Goal: Information Seeking & Learning: Learn about a topic

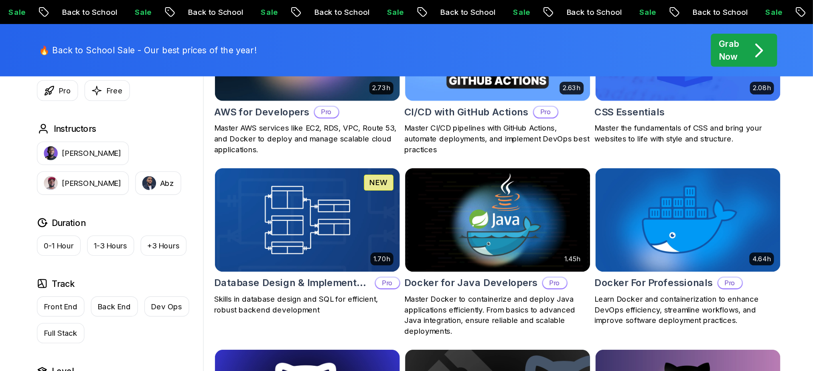
scroll to position [695, 0]
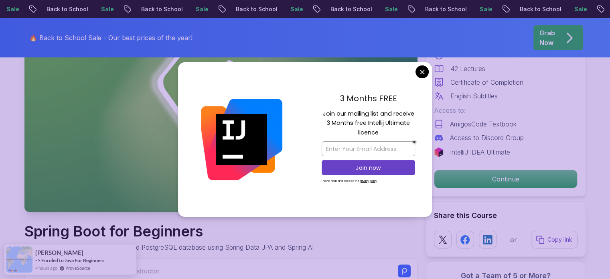
scroll to position [15, 0]
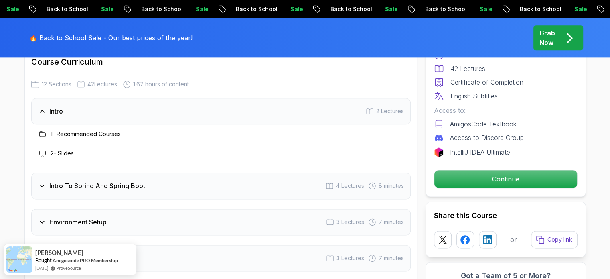
scroll to position [1006, 0]
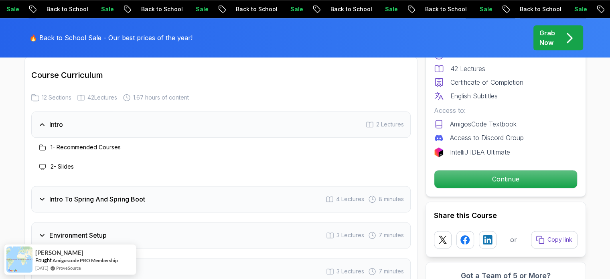
click at [36, 189] on div "Intro To Spring And Spring Boot 4 Lectures 8 minutes" at bounding box center [220, 199] width 379 height 26
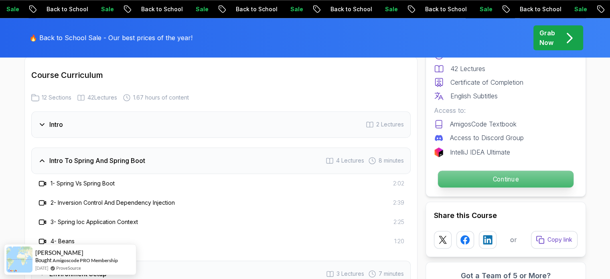
click at [497, 182] on p "Continue" at bounding box center [506, 178] width 136 height 17
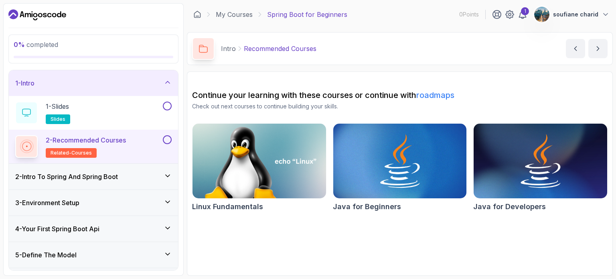
click at [96, 142] on p "2 - Recommended Courses" at bounding box center [86, 140] width 80 height 10
click at [111, 140] on p "2 - Recommended Courses" at bounding box center [86, 140] width 80 height 10
click at [167, 138] on button at bounding box center [167, 139] width 9 height 9
click at [169, 109] on button at bounding box center [167, 105] width 9 height 9
click at [81, 152] on span "related-courses" at bounding box center [71, 153] width 41 height 6
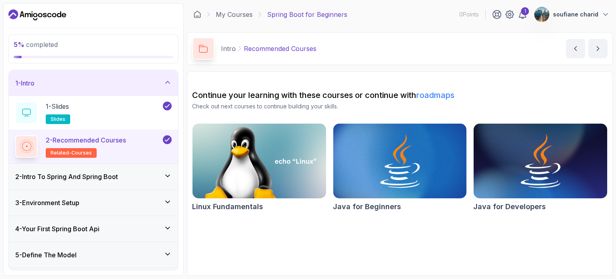
click at [142, 168] on div "2 - Intro To Spring And Spring Boot" at bounding box center [93, 177] width 169 height 26
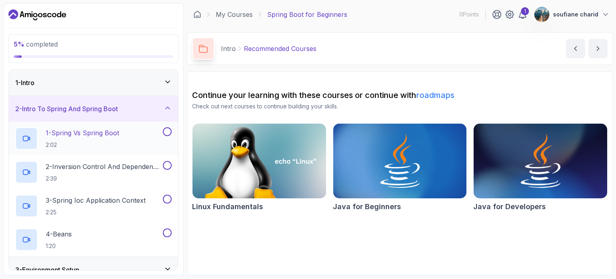
click at [111, 137] on p "1 - Spring Vs Spring Boot" at bounding box center [82, 133] width 73 height 10
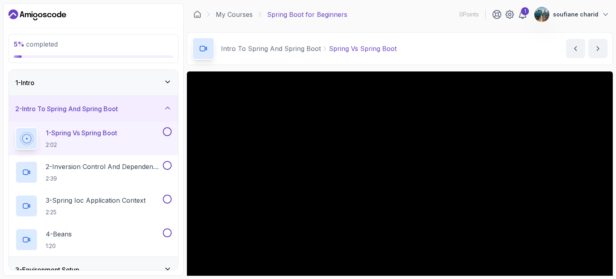
drag, startPoint x: 616, startPoint y: 151, endPoint x: 616, endPoint y: 186, distance: 35.3
click at [610, 186] on section "5 % completed 1 - Intro 2 - Intro To Spring And Spring Boot 1 - Spring Vs Sprin…" at bounding box center [308, 139] width 616 height 279
click at [112, 88] on div "1 - Intro" at bounding box center [93, 83] width 169 height 26
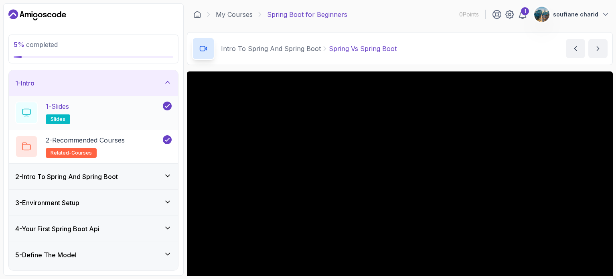
click at [87, 108] on div "1 - Slides slides" at bounding box center [88, 112] width 146 height 22
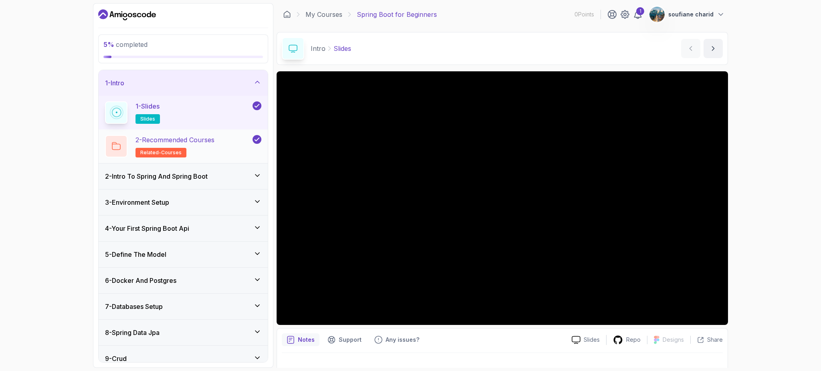
click at [234, 156] on div "2 - Recommended Courses related-courses" at bounding box center [178, 146] width 146 height 22
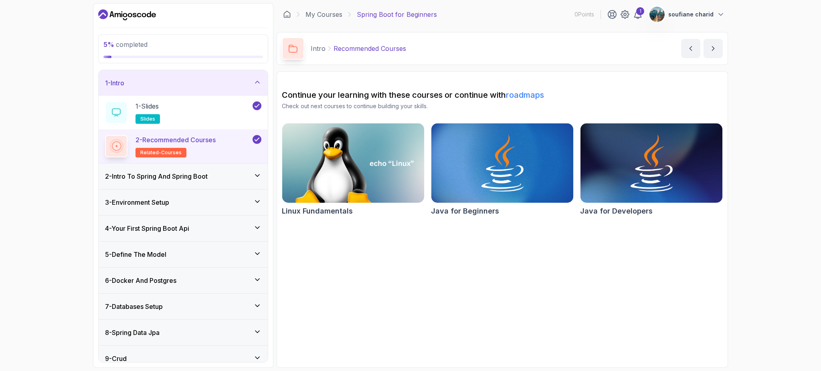
click at [185, 177] on h3 "2 - Intro To Spring And Spring Boot" at bounding box center [156, 177] width 103 height 10
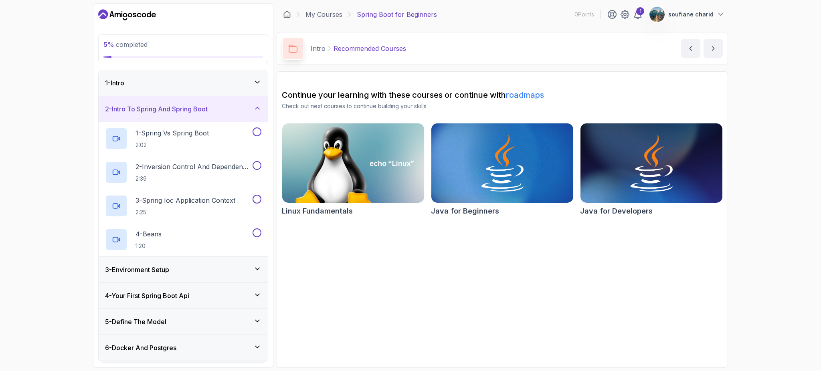
click at [257, 102] on div "2 - Intro To Spring And Spring Boot" at bounding box center [183, 109] width 169 height 26
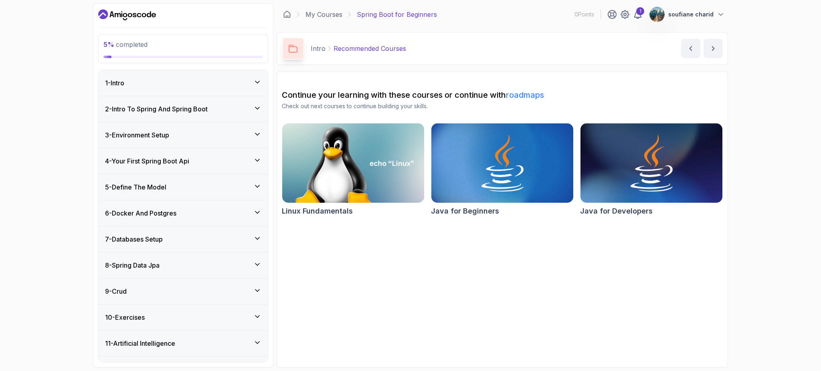
click at [246, 137] on div "3 - Environment Setup" at bounding box center [183, 135] width 156 height 10
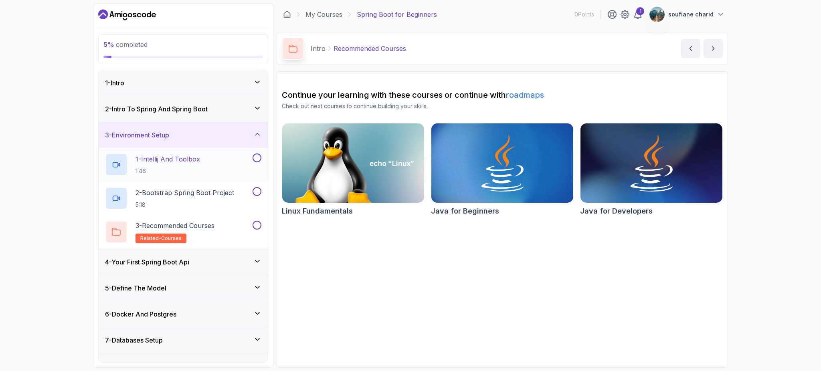
click at [207, 163] on div "1 - Intellij And Toolbox 1:46" at bounding box center [178, 165] width 146 height 22
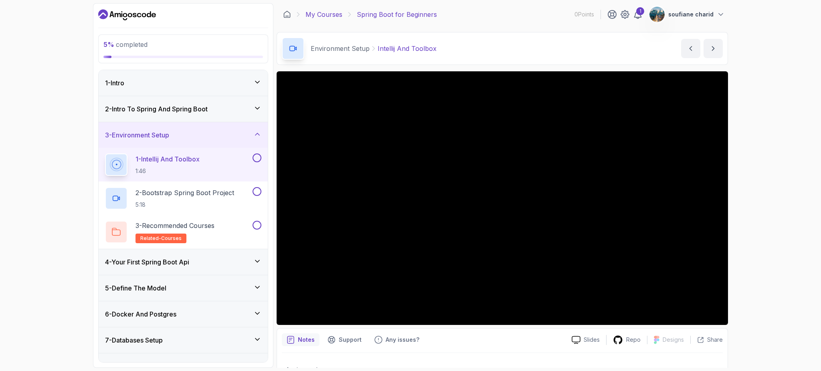
click at [324, 11] on link "My Courses" at bounding box center [324, 15] width 37 height 10
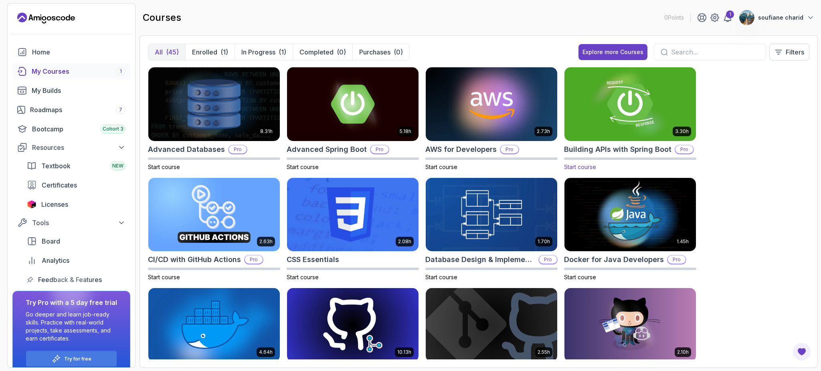
click at [610, 150] on h2 "Building APIs with Spring Boot" at bounding box center [617, 149] width 107 height 11
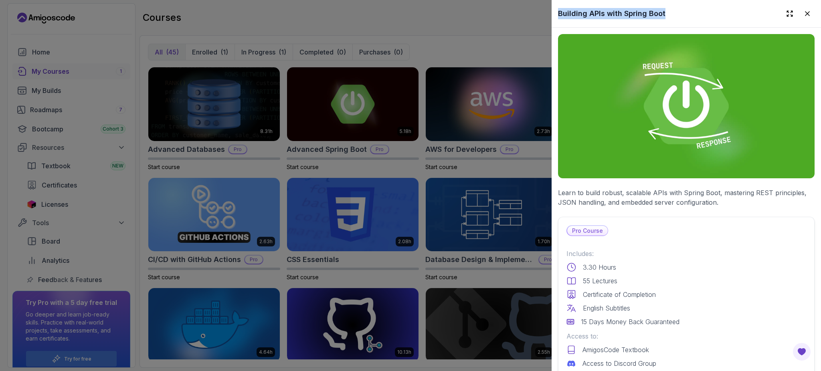
drag, startPoint x: 675, startPoint y: 15, endPoint x: 549, endPoint y: 8, distance: 125.7
click at [549, 67] on div "8.31h Advanced Databases Pro Start course 5.18h Advanced Spring Boot Pro Start …" at bounding box center [479, 213] width 662 height 293
copy div "Building APIs with Spring Boot"
